Goal: Task Accomplishment & Management: Use online tool/utility

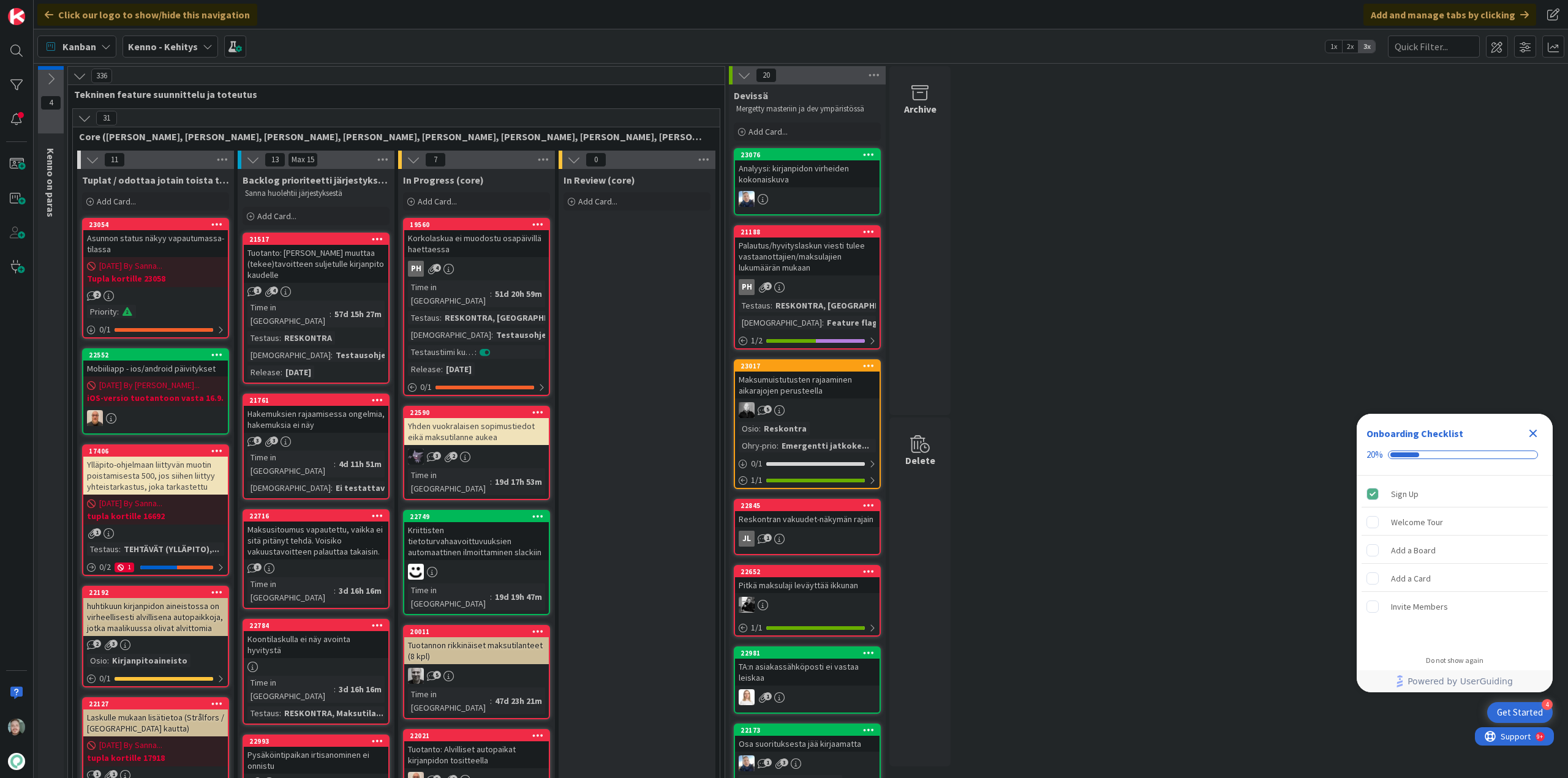
click at [1536, 431] on icon "Close Checklist" at bounding box center [1533, 434] width 8 height 8
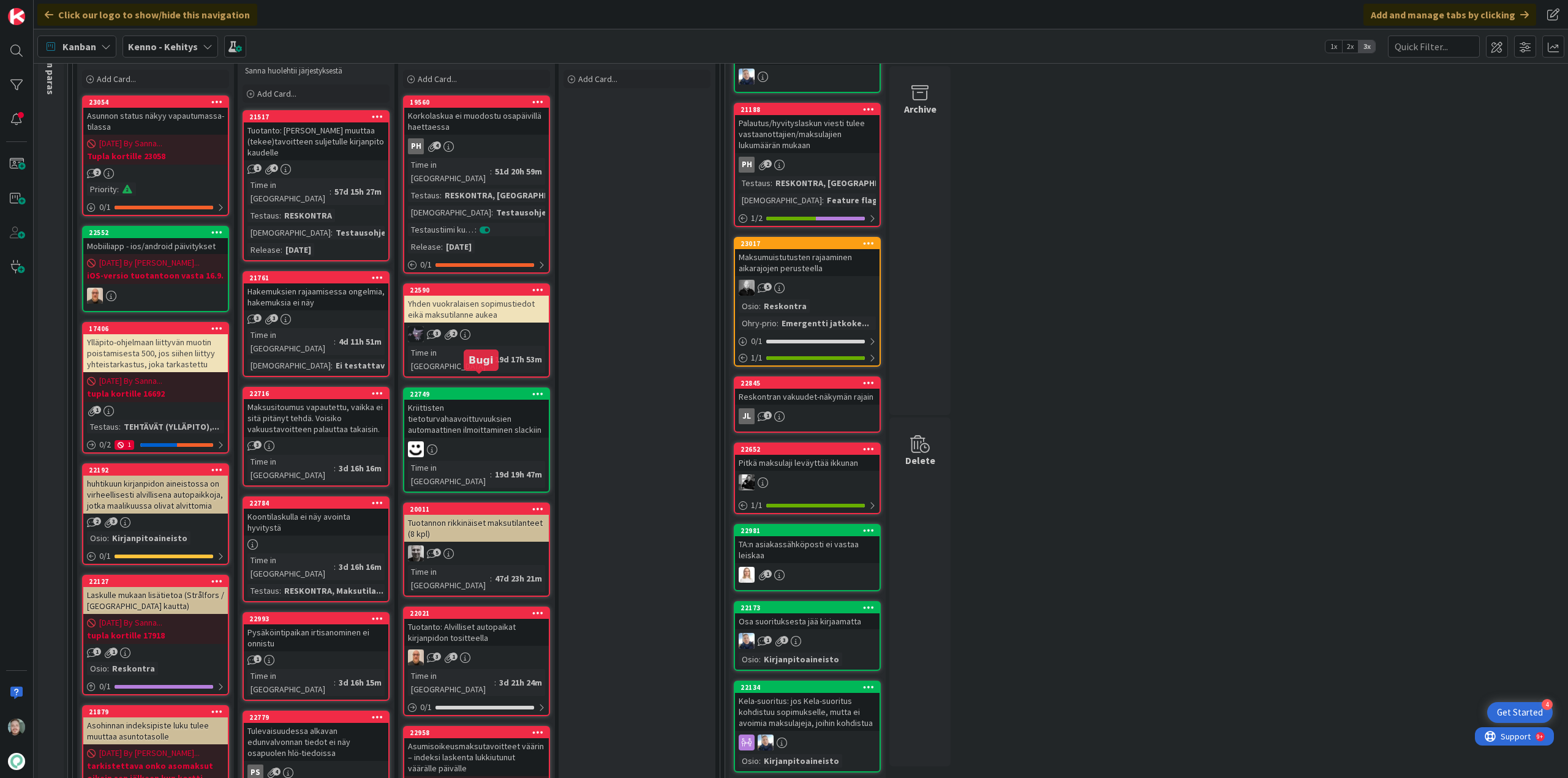
scroll to position [367, 0]
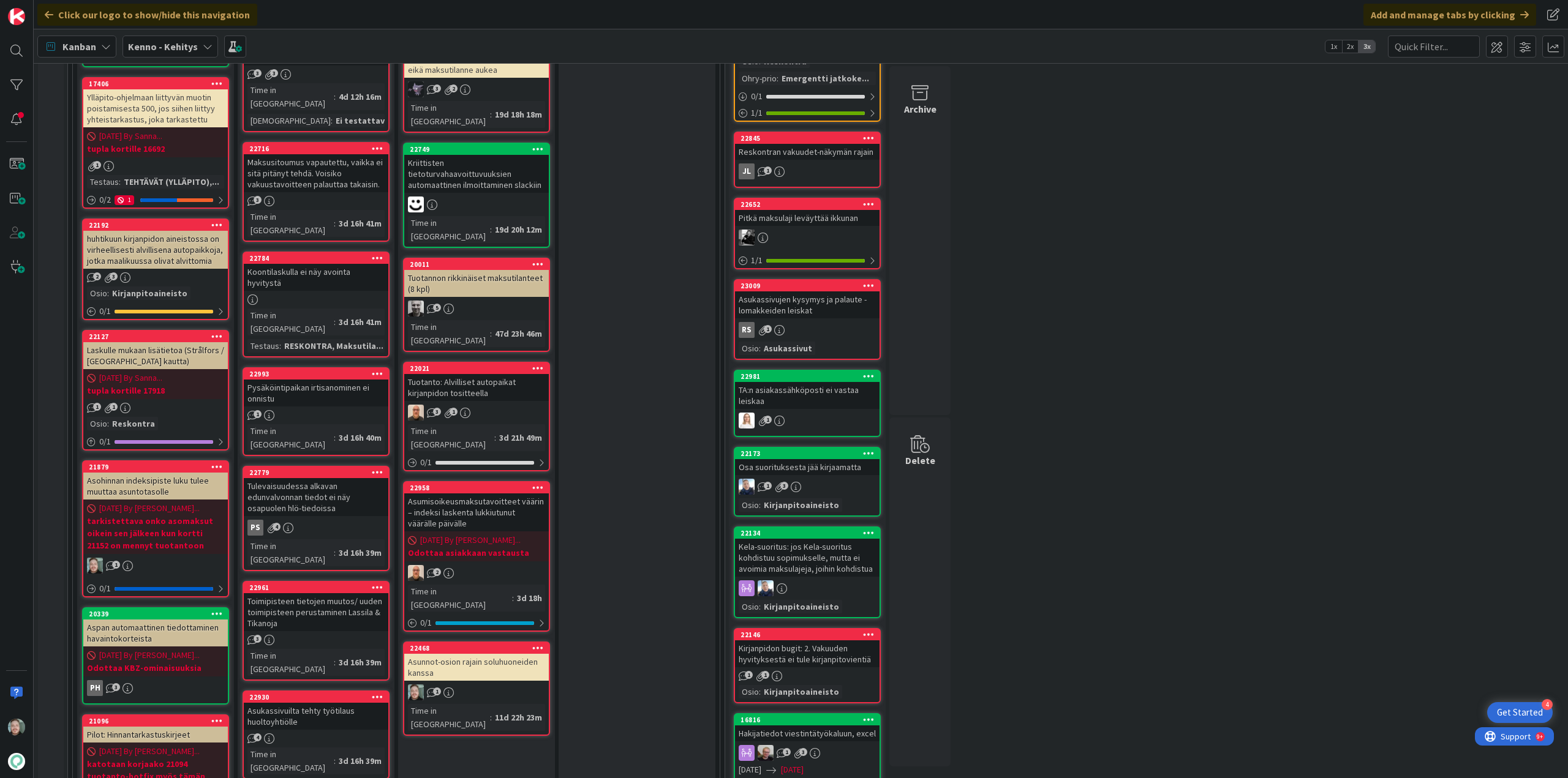
click at [519, 654] on div "Asunnot-osion rajain soluhuoneiden kanssa" at bounding box center [477, 667] width 144 height 27
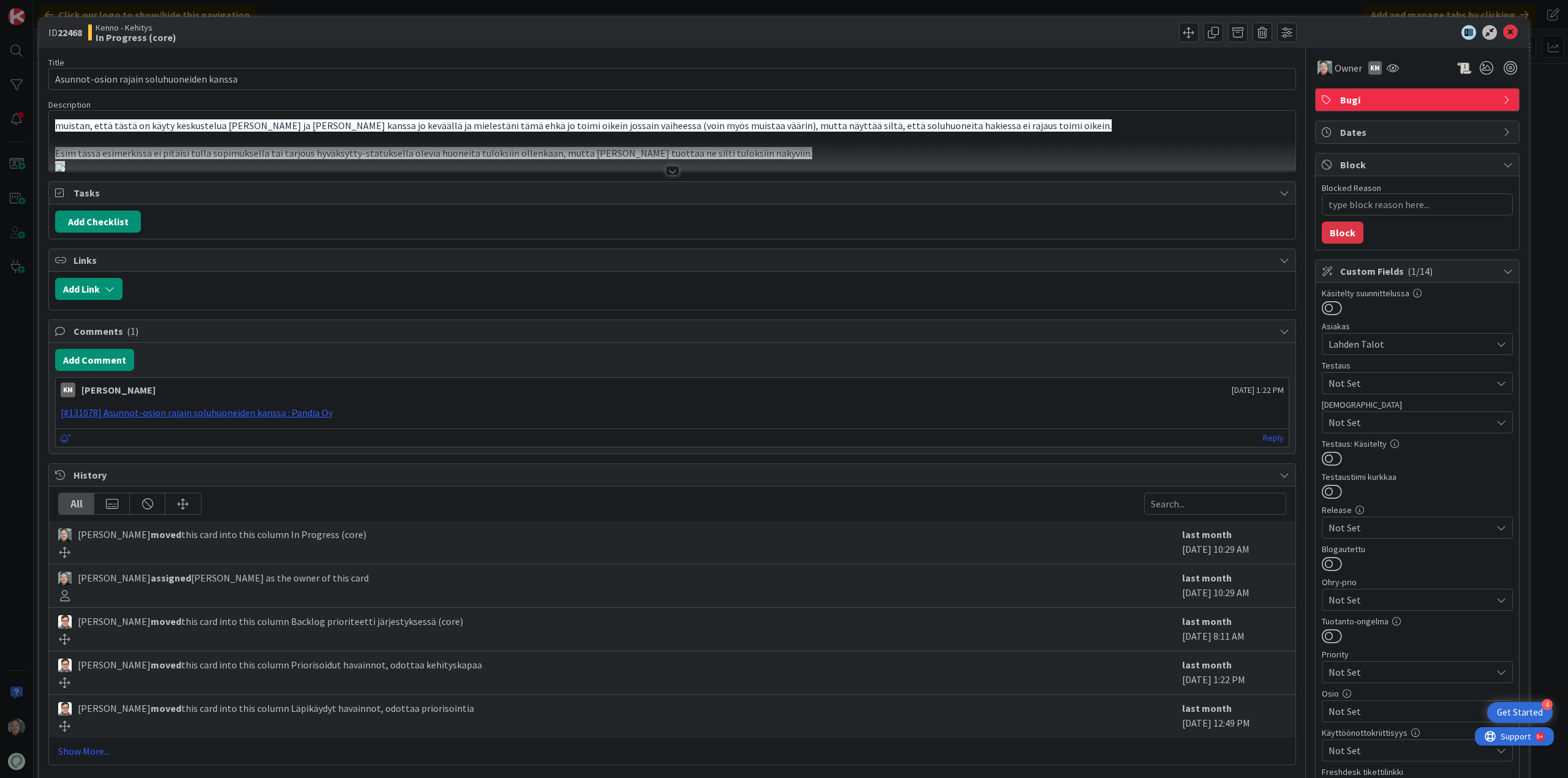
click at [669, 168] on div at bounding box center [672, 171] width 13 height 10
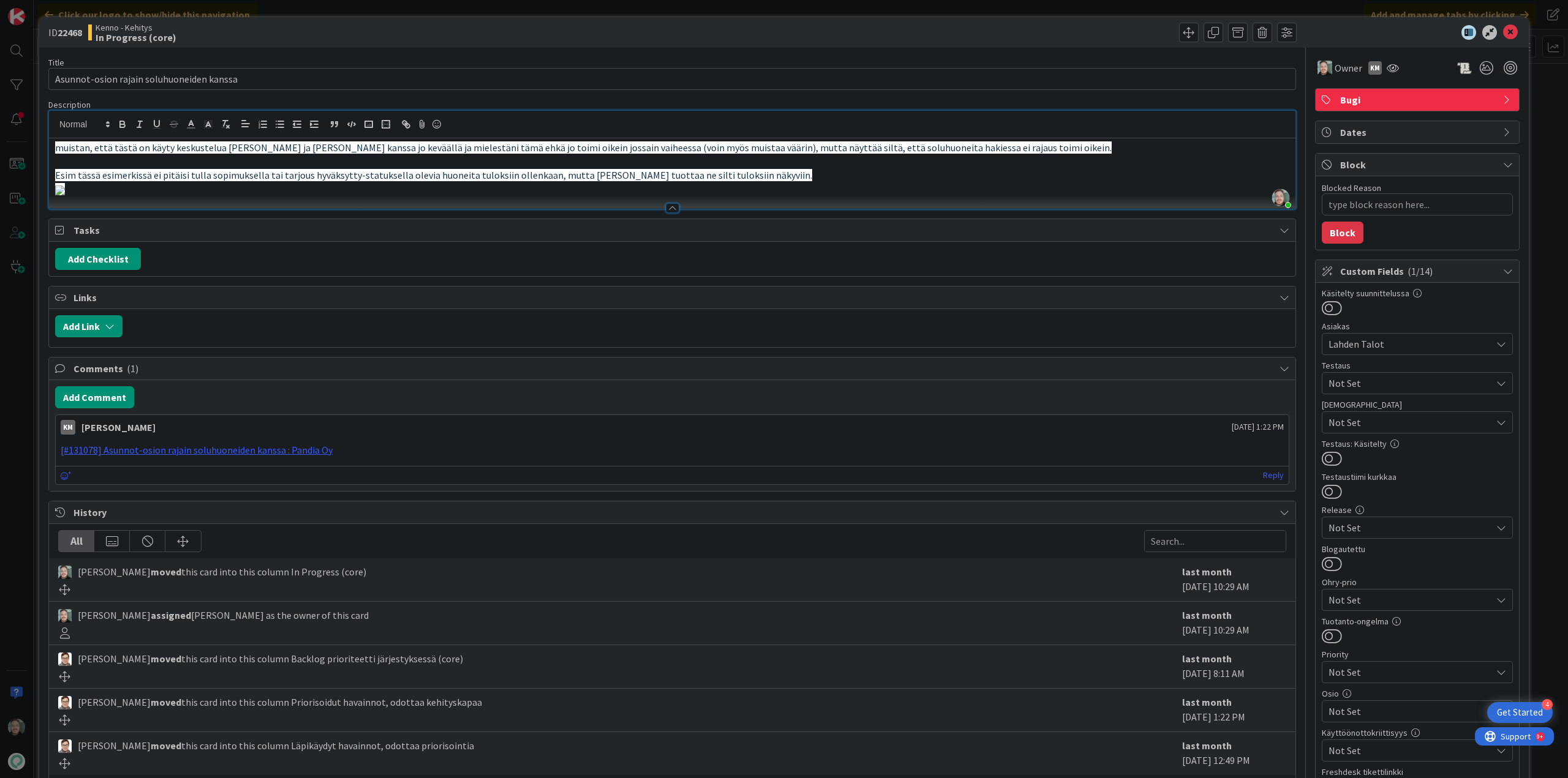
drag, startPoint x: 400, startPoint y: 296, endPoint x: 276, endPoint y: 302, distance: 124.1
click at [65, 196] on img at bounding box center [60, 190] width 10 height 10
click at [776, 130] on div at bounding box center [672, 124] width 1246 height 27
click at [820, 126] on div at bounding box center [672, 124] width 1246 height 27
click at [810, 94] on div "Title 41 / 128 Asunnot-osion rajain soluhuoneiden kanssa Description Väinö Poll…" at bounding box center [672, 498] width 1248 height 900
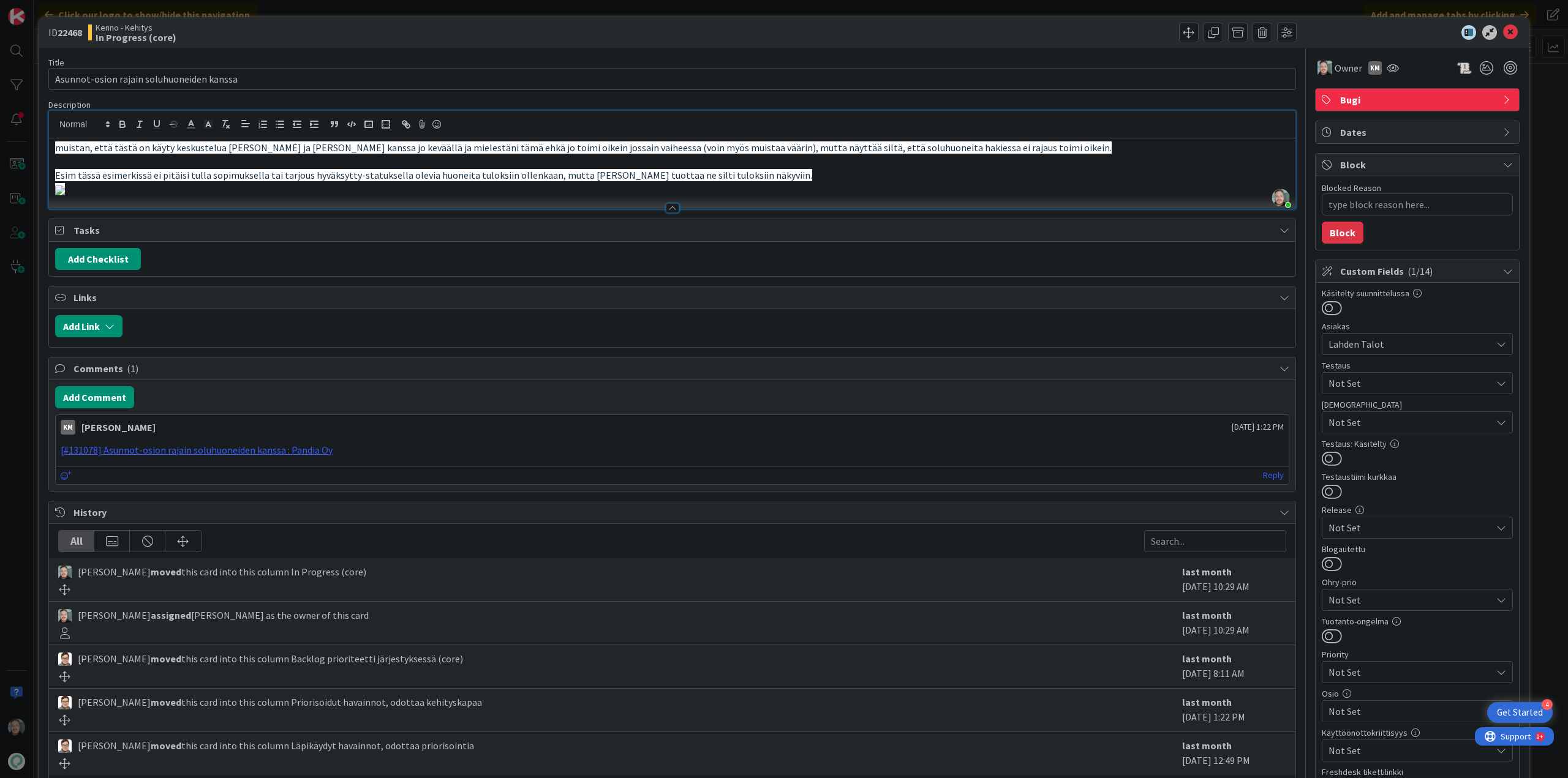
click at [752, 29] on div at bounding box center [986, 32] width 621 height 19
type textarea "x"
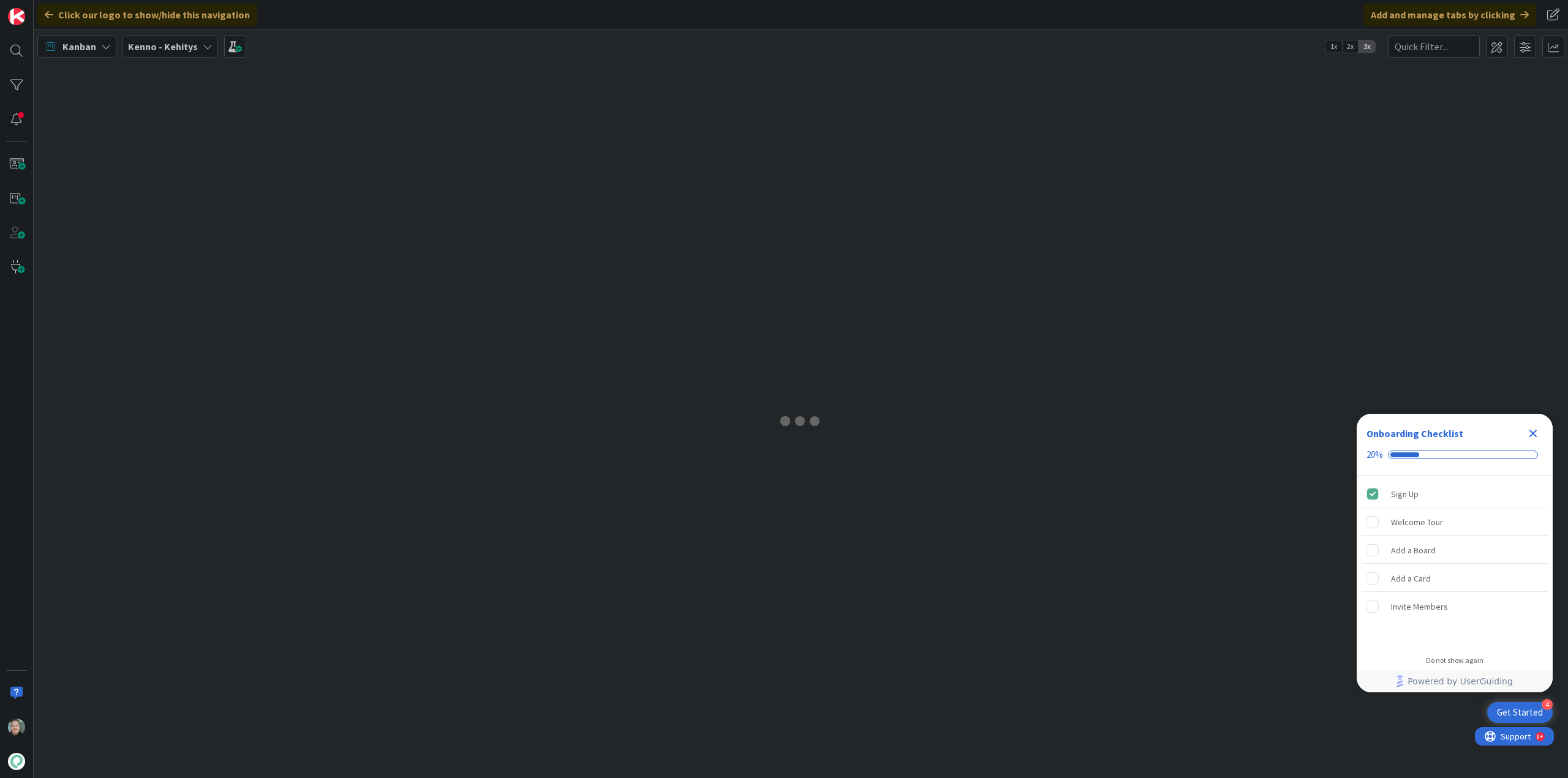
click at [196, 49] on div "Kenno - Kehitys" at bounding box center [170, 47] width 96 height 22
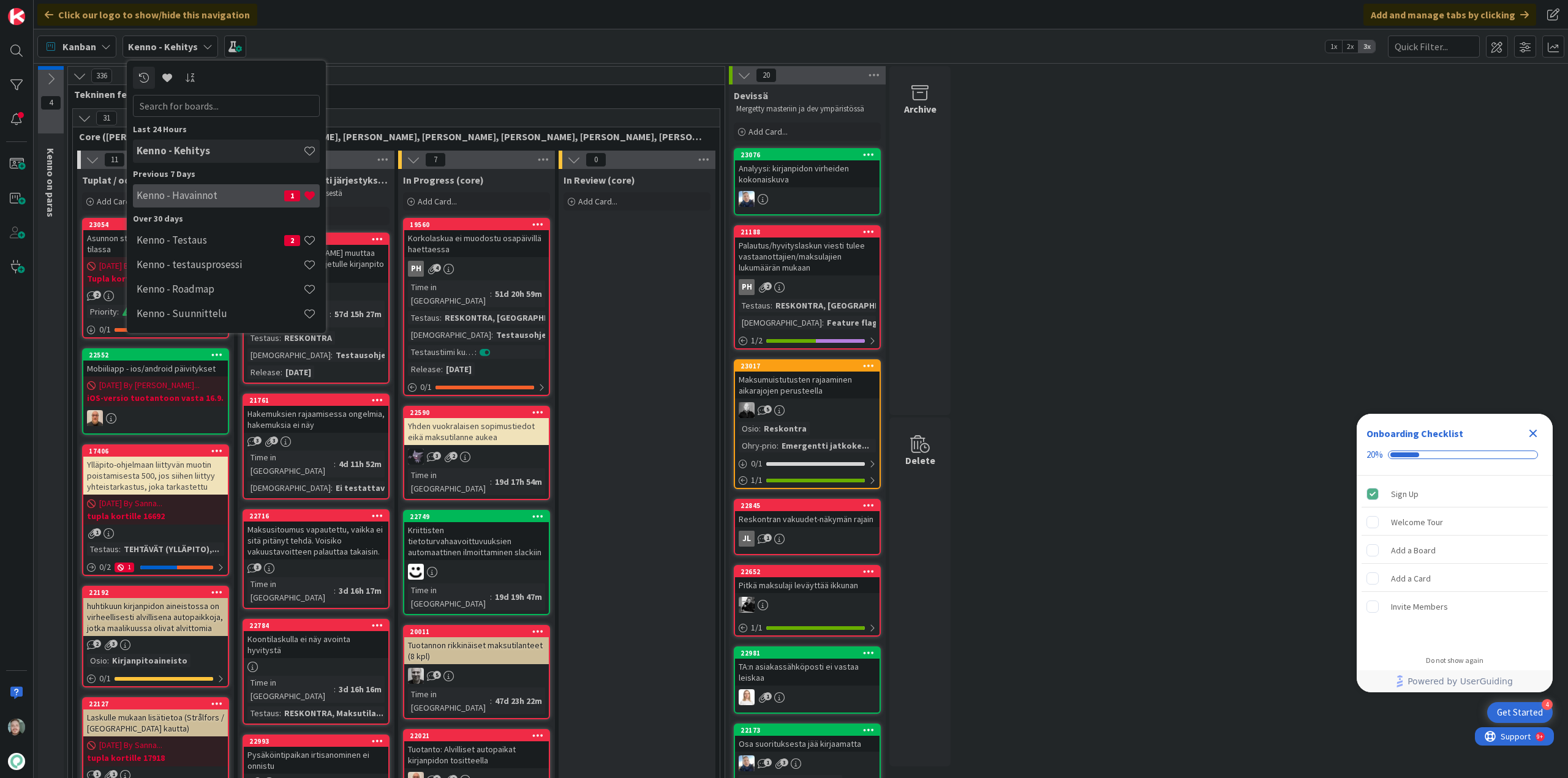
click at [219, 203] on div "Kenno - Havainnot 1" at bounding box center [226, 196] width 187 height 23
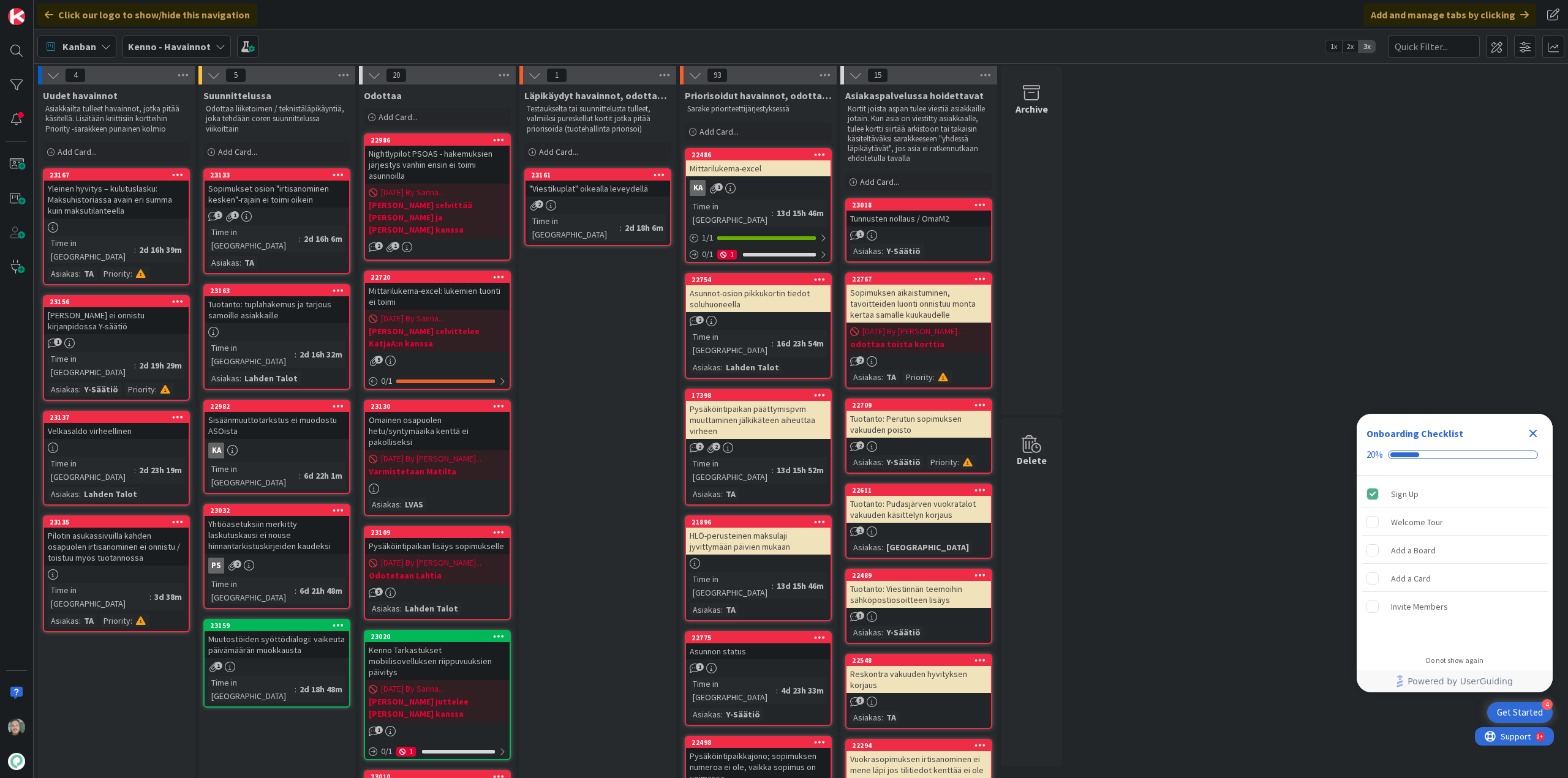
click at [144, 310] on div "[PERSON_NAME] ei onnistu kirjanpidossa Y-säätiö" at bounding box center [116, 321] width 144 height 27
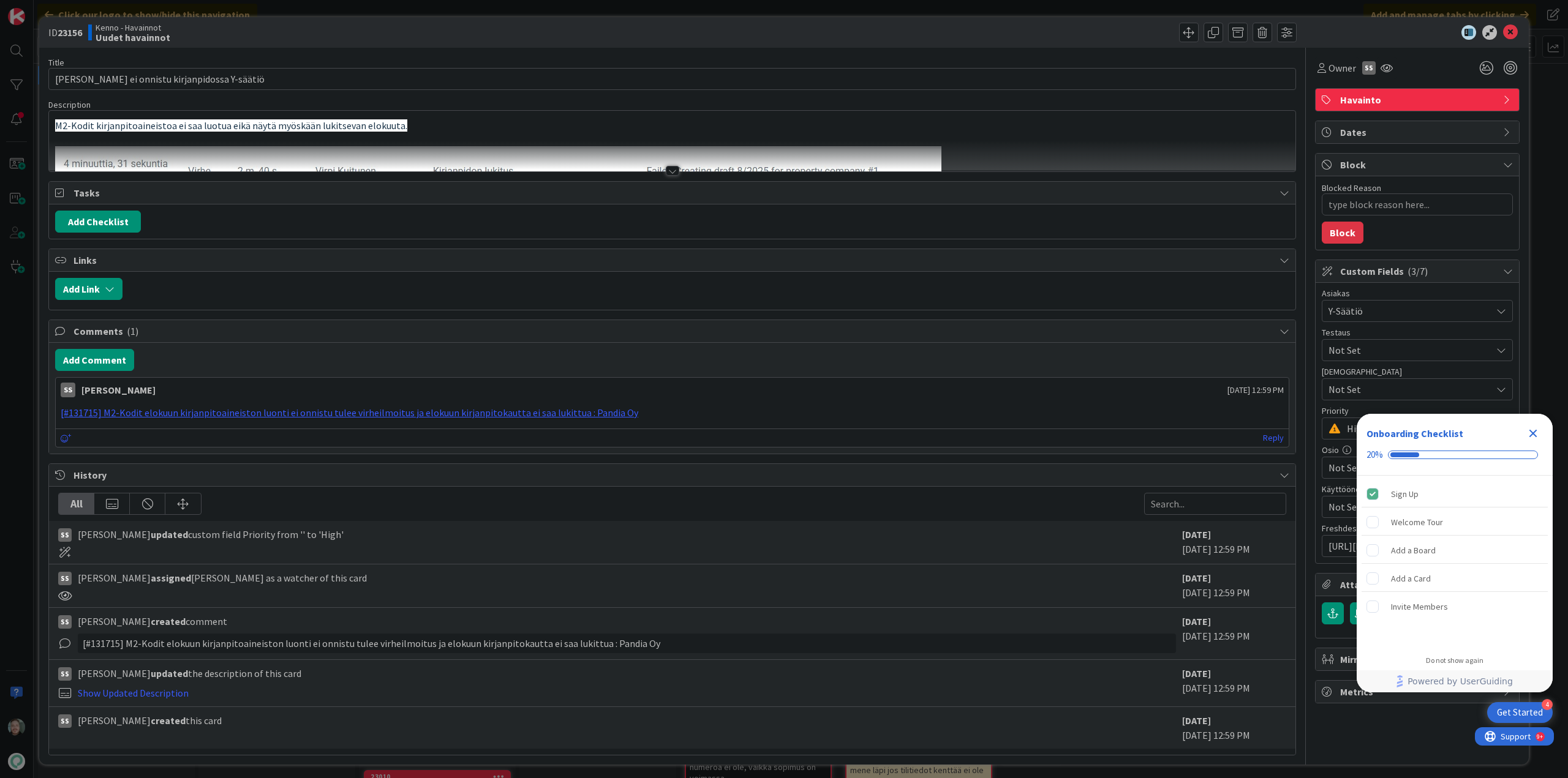
type textarea "x"
click at [666, 168] on div at bounding box center [672, 171] width 13 height 10
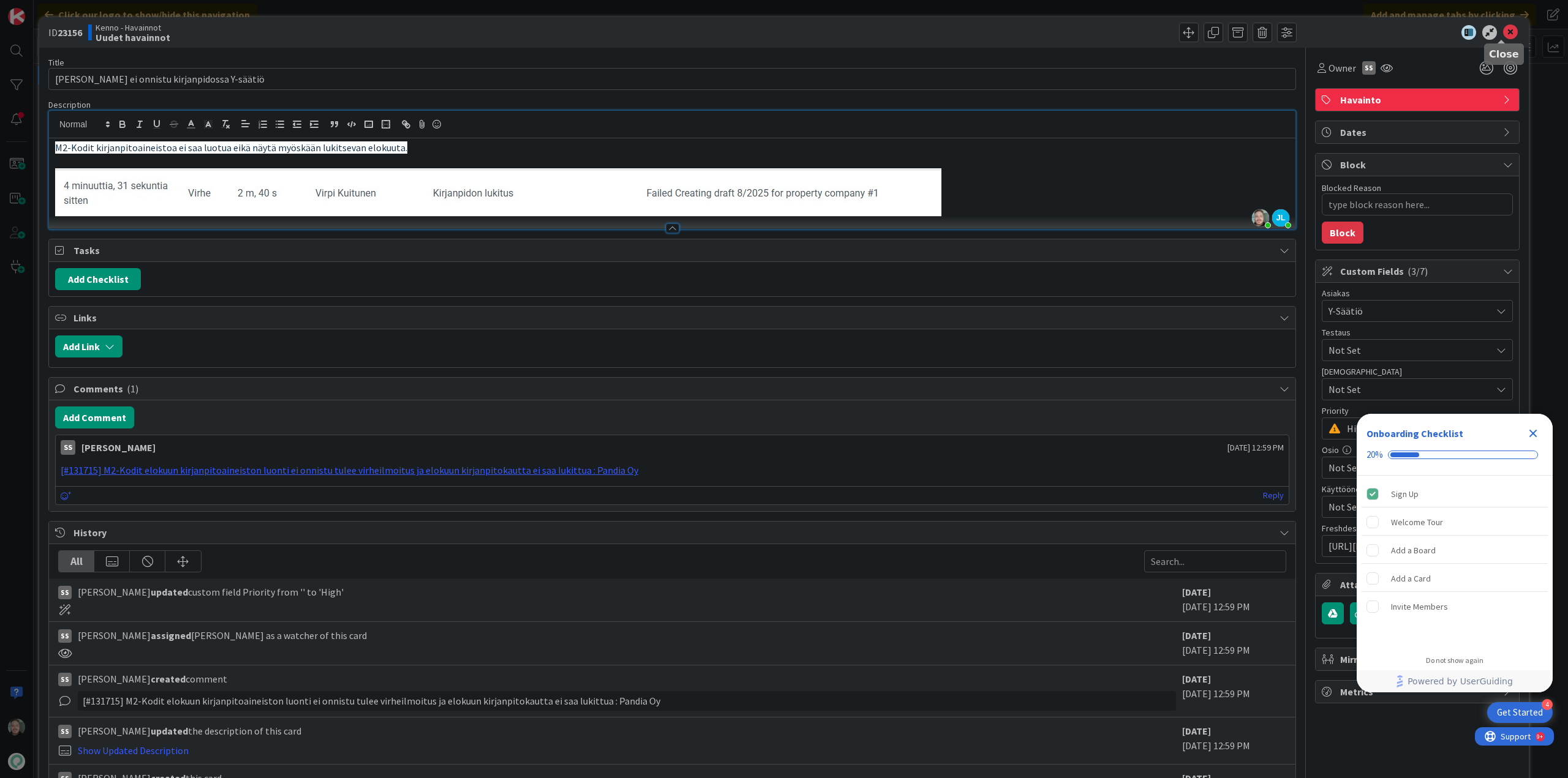
click at [1503, 35] on icon at bounding box center [1510, 32] width 15 height 15
